Goal: Task Accomplishment & Management: Manage account settings

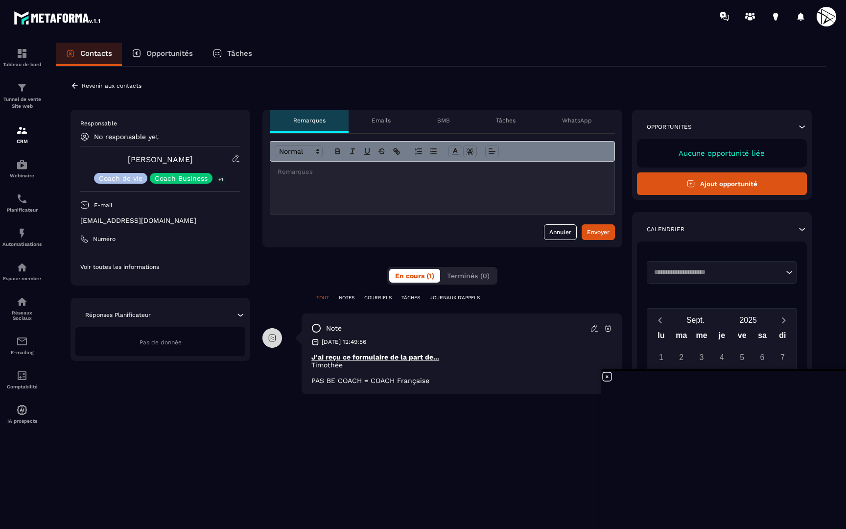
scroll to position [1417, 0]
click at [222, 177] on p "+1" at bounding box center [221, 179] width 12 height 10
click at [239, 155] on icon at bounding box center [236, 158] width 9 height 9
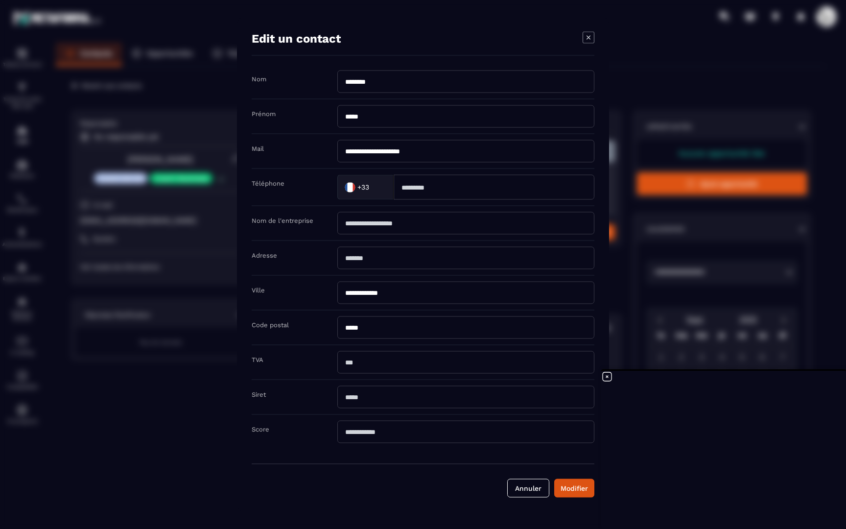
click at [588, 34] on icon "Modal window" at bounding box center [589, 38] width 12 height 12
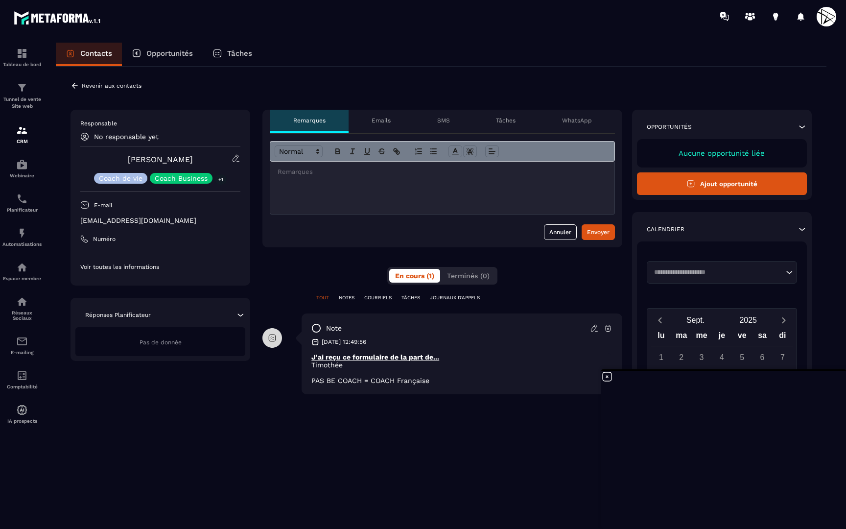
click at [102, 89] on p "Revenir aux contacts" at bounding box center [112, 85] width 60 height 7
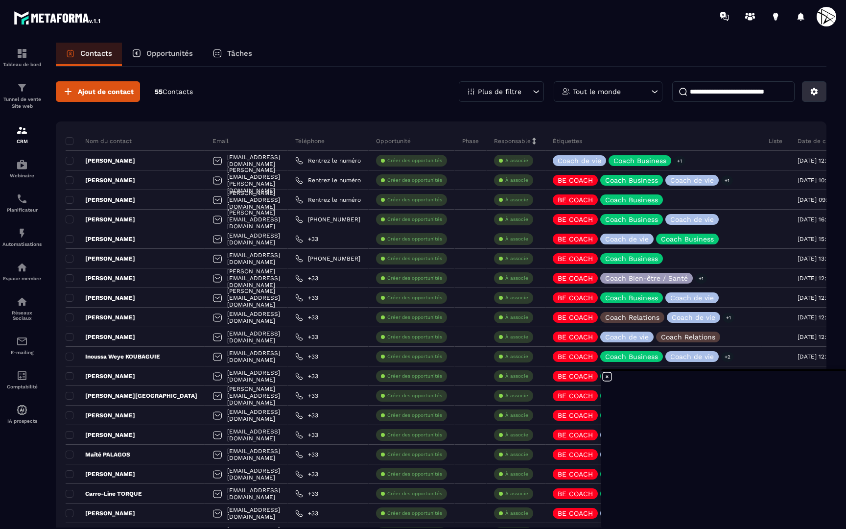
click at [812, 94] on icon at bounding box center [814, 91] width 9 height 9
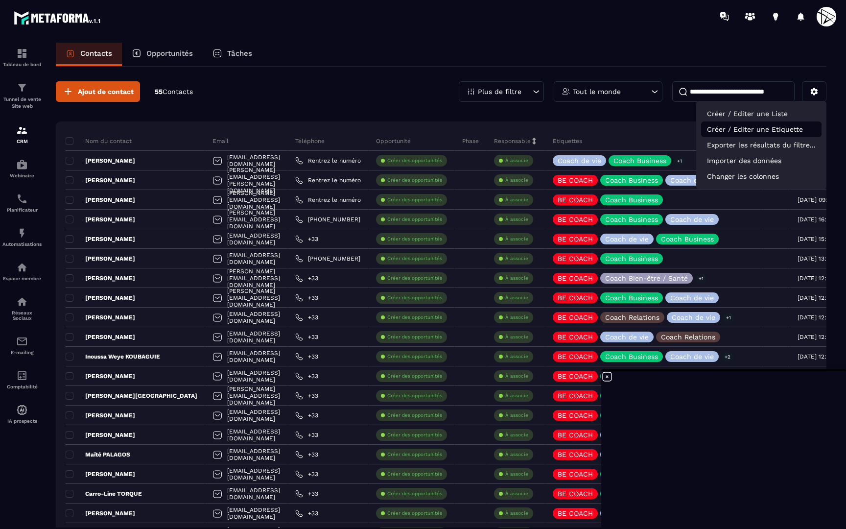
click at [737, 130] on p "Créer / Editer une Etiquette" at bounding box center [761, 129] width 120 height 16
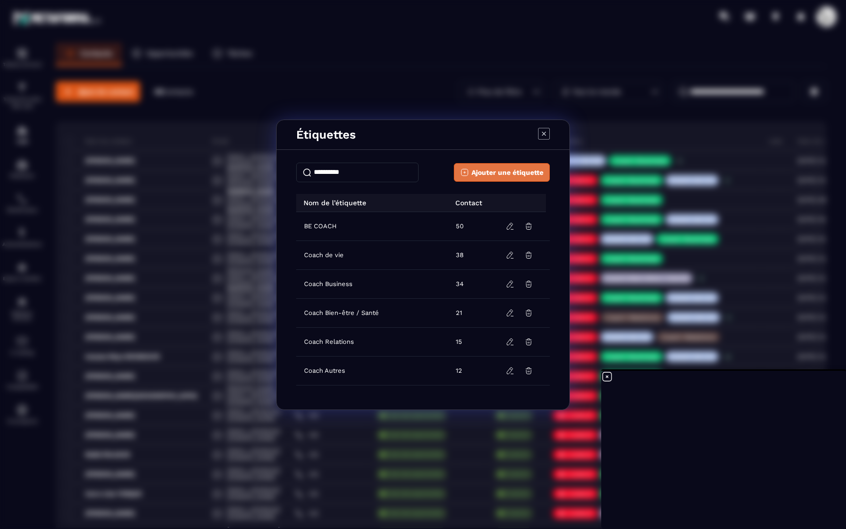
click at [498, 170] on span "Ajouter une étiquette" at bounding box center [507, 172] width 72 height 10
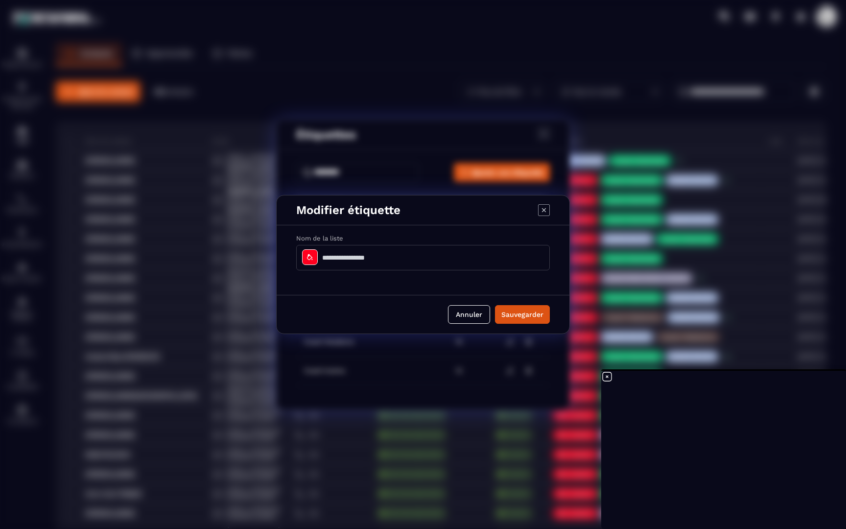
click at [354, 256] on input "Modal window" at bounding box center [423, 257] width 254 height 25
type input "**********"
click at [519, 317] on button "Sauvegarder" at bounding box center [522, 314] width 55 height 19
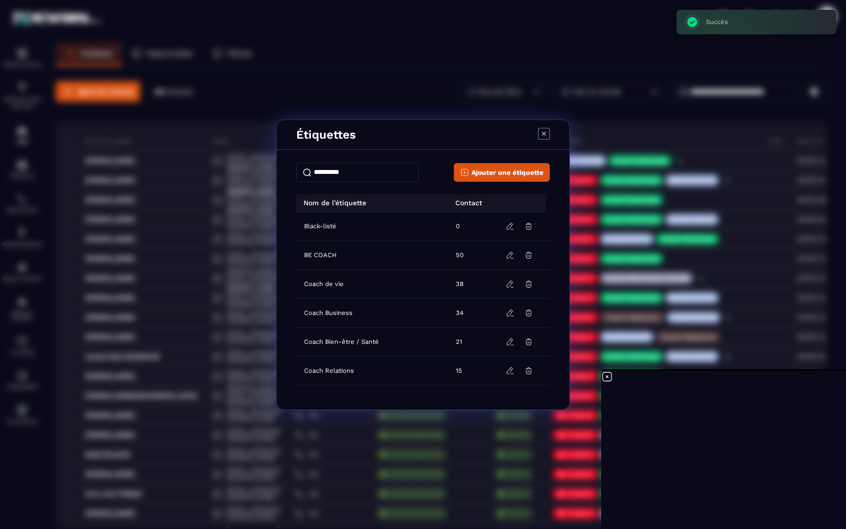
click at [539, 135] on icon "Modal window" at bounding box center [544, 134] width 12 height 12
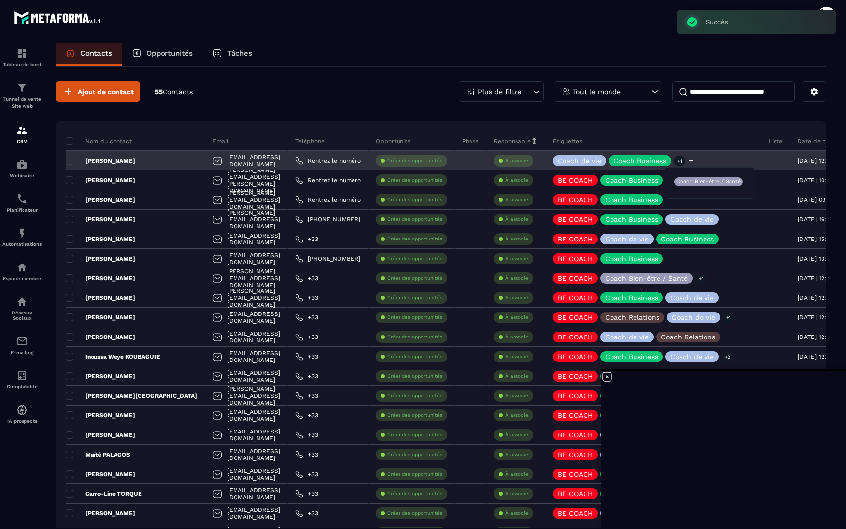
click at [694, 161] on icon at bounding box center [691, 160] width 6 height 6
